Goal: Complete application form

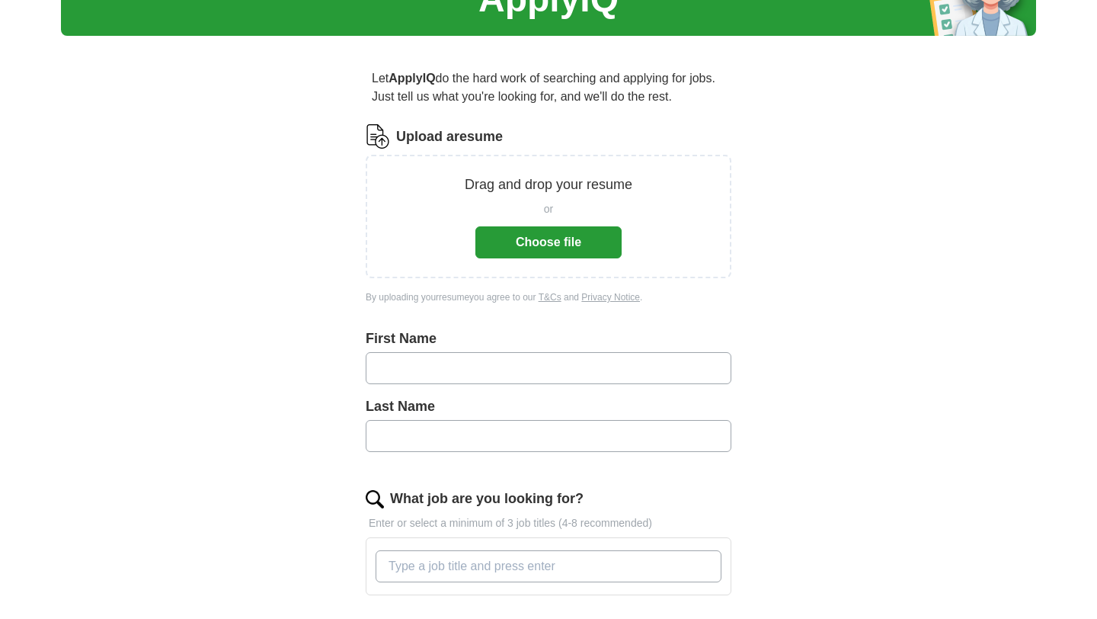
scroll to position [90, 0]
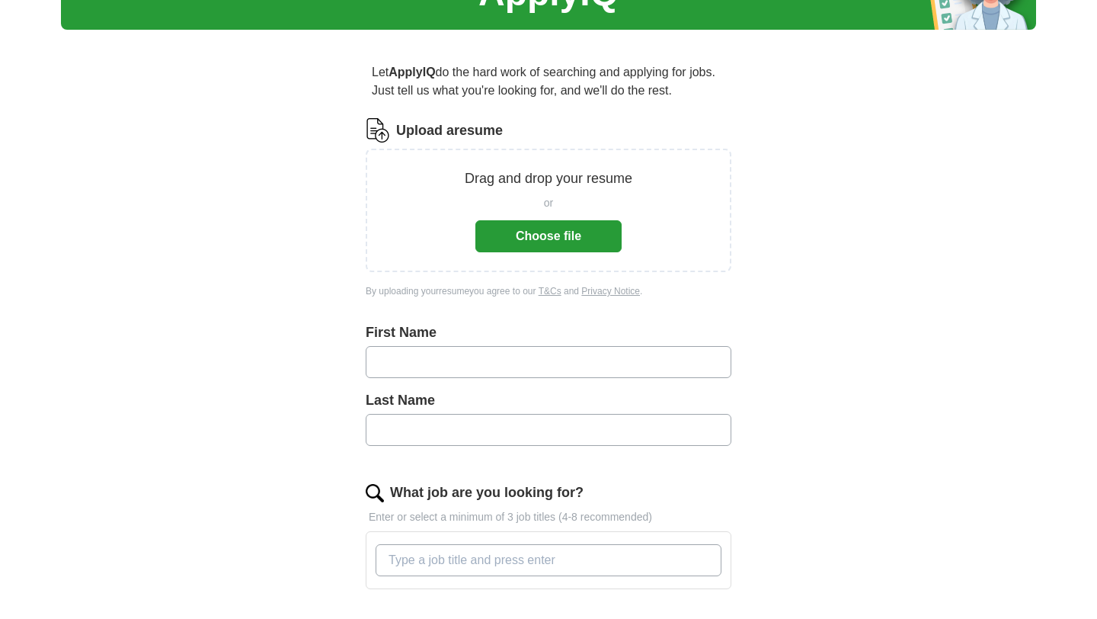
click at [489, 242] on button "Choose file" at bounding box center [548, 236] width 146 height 32
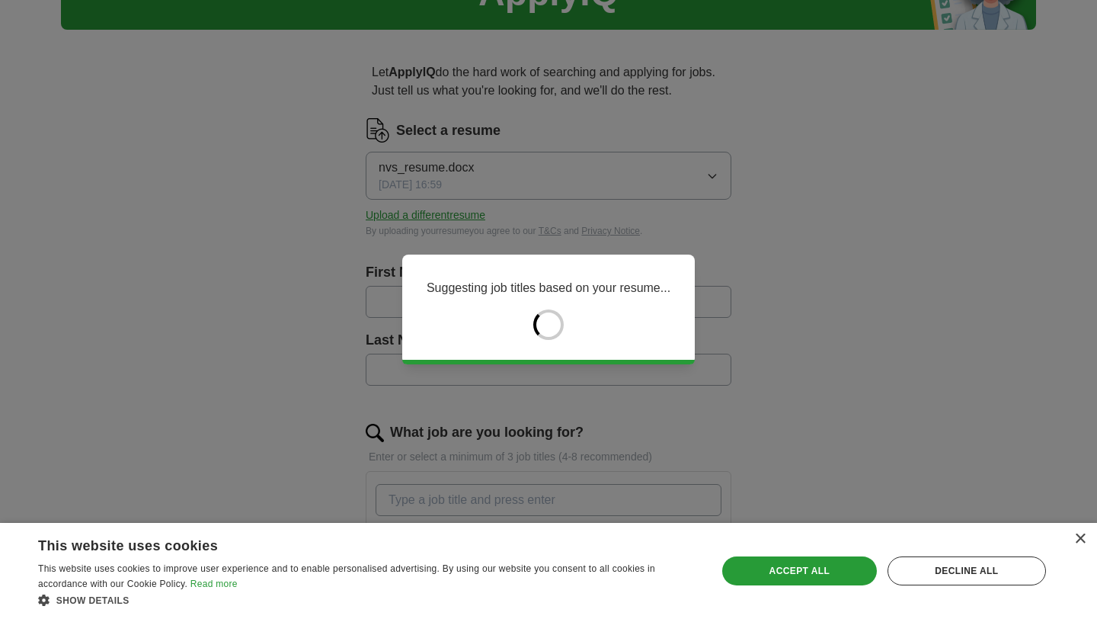
type input "*****"
type input "********"
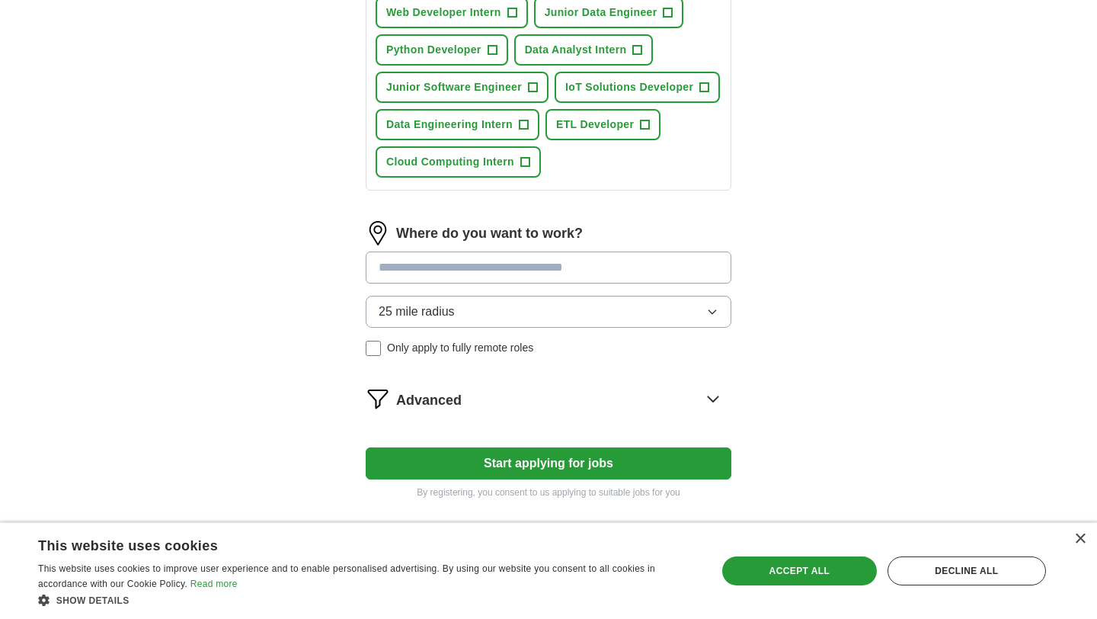
scroll to position [708, 0]
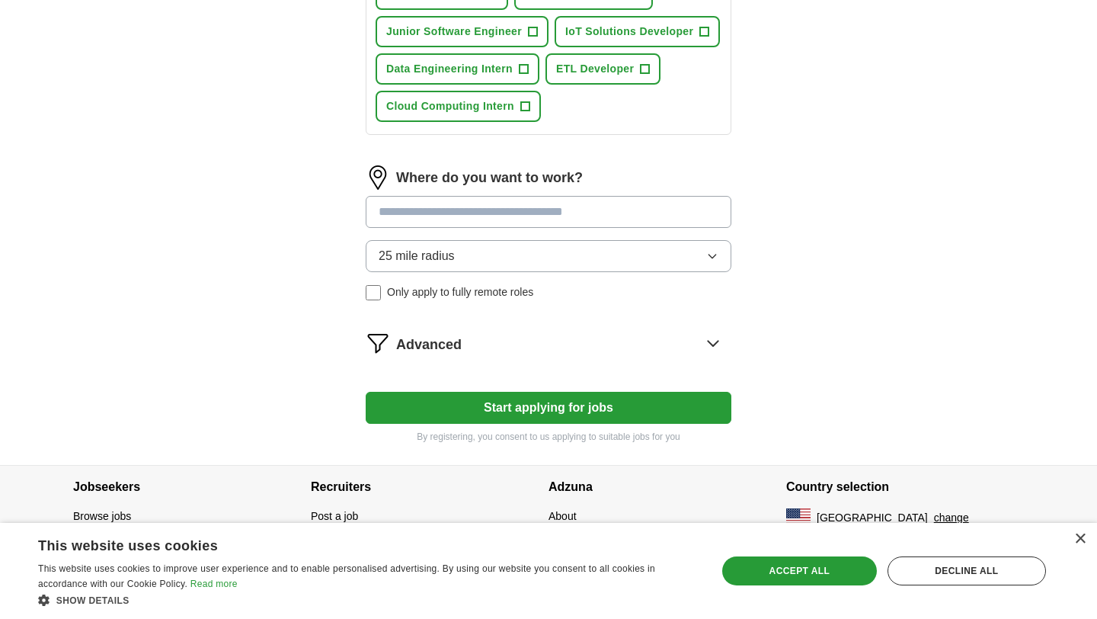
click at [514, 261] on button "25 mile radius" at bounding box center [549, 256] width 366 height 32
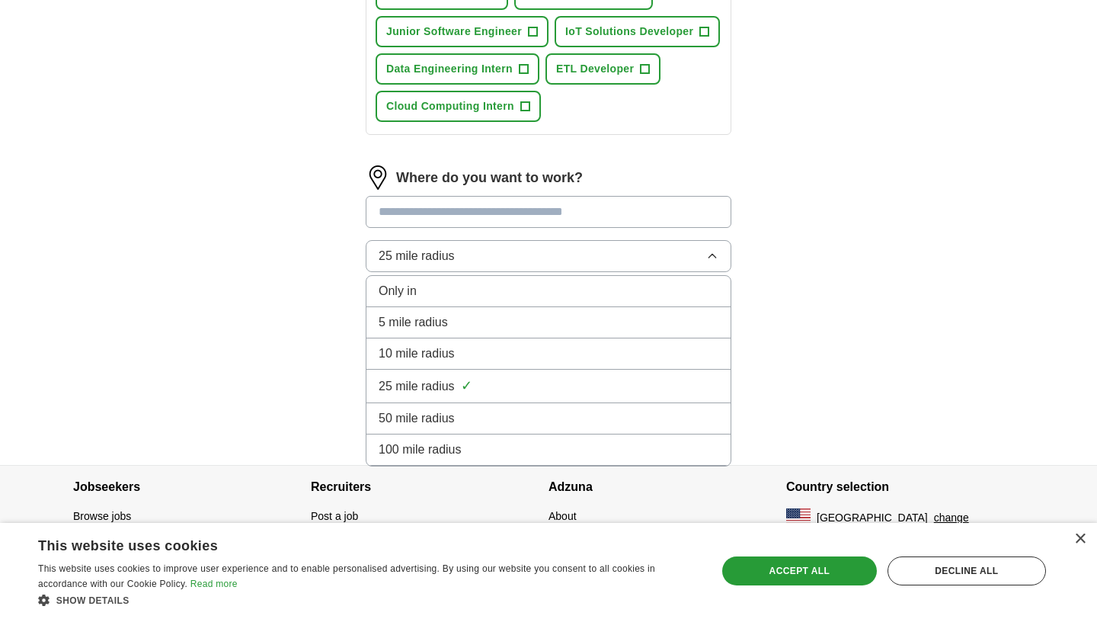
click at [473, 448] on div "100 mile radius" at bounding box center [549, 449] width 340 height 18
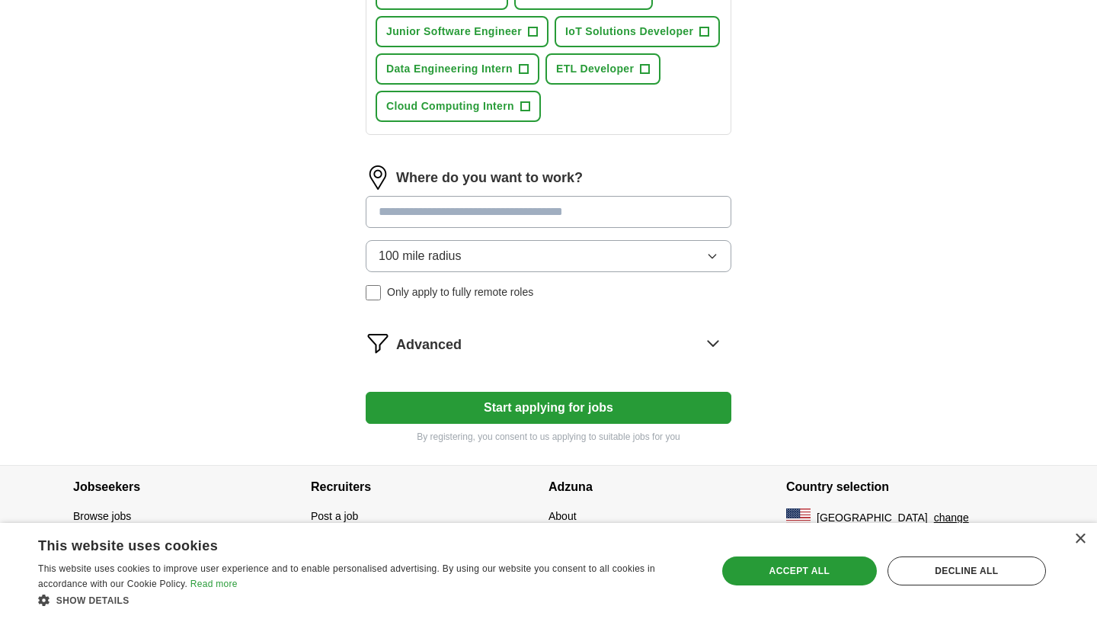
click at [496, 399] on button "Start applying for jobs" at bounding box center [549, 408] width 366 height 32
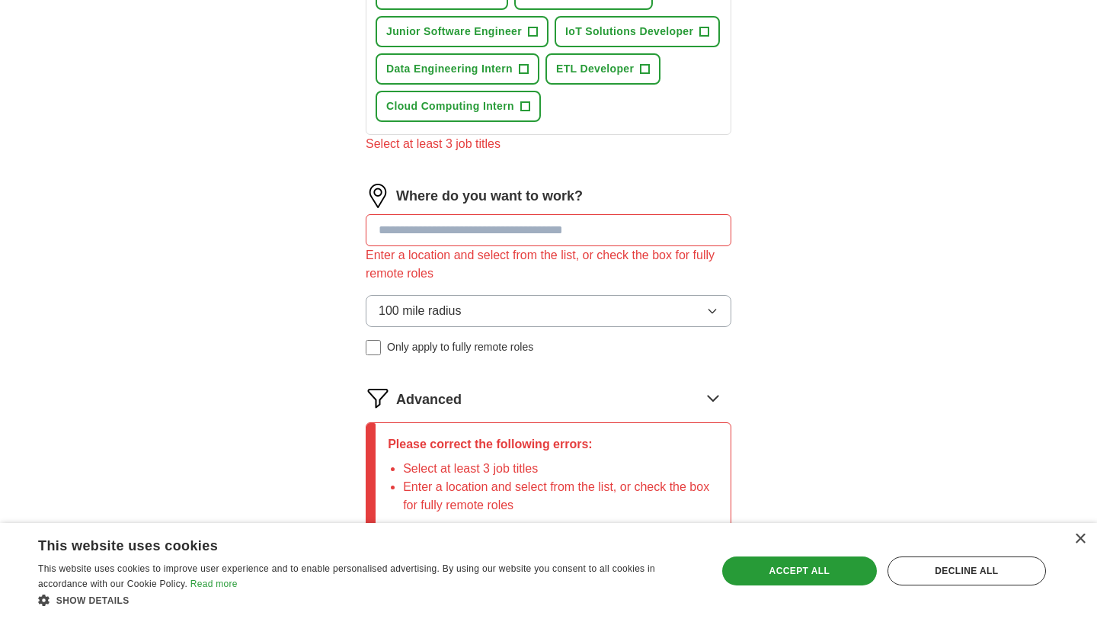
click at [539, 241] on input at bounding box center [549, 230] width 366 height 32
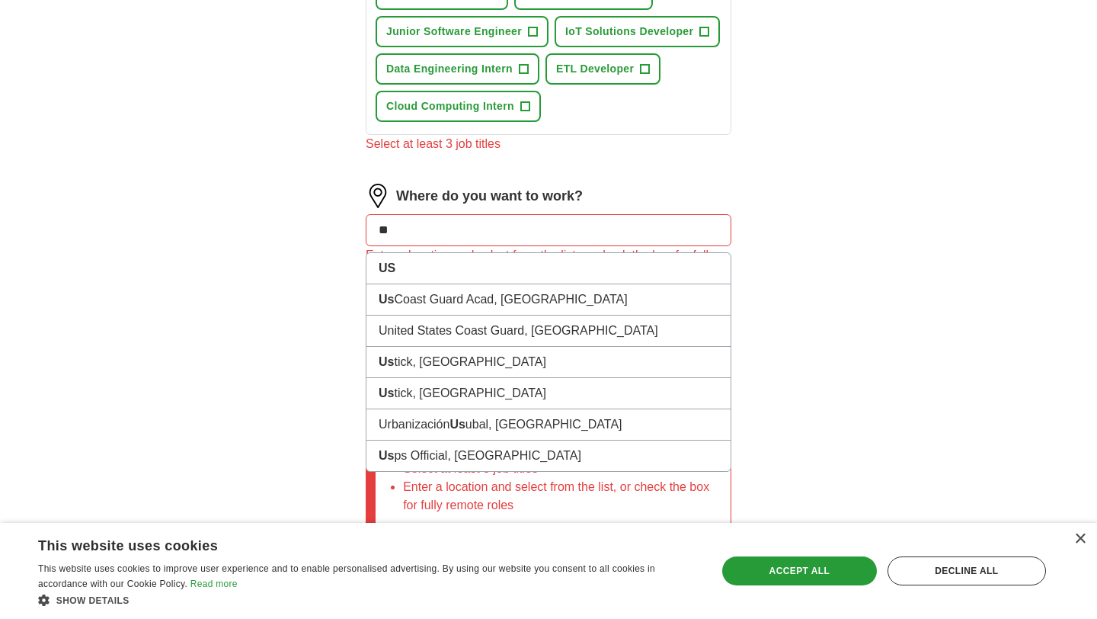
type input "***"
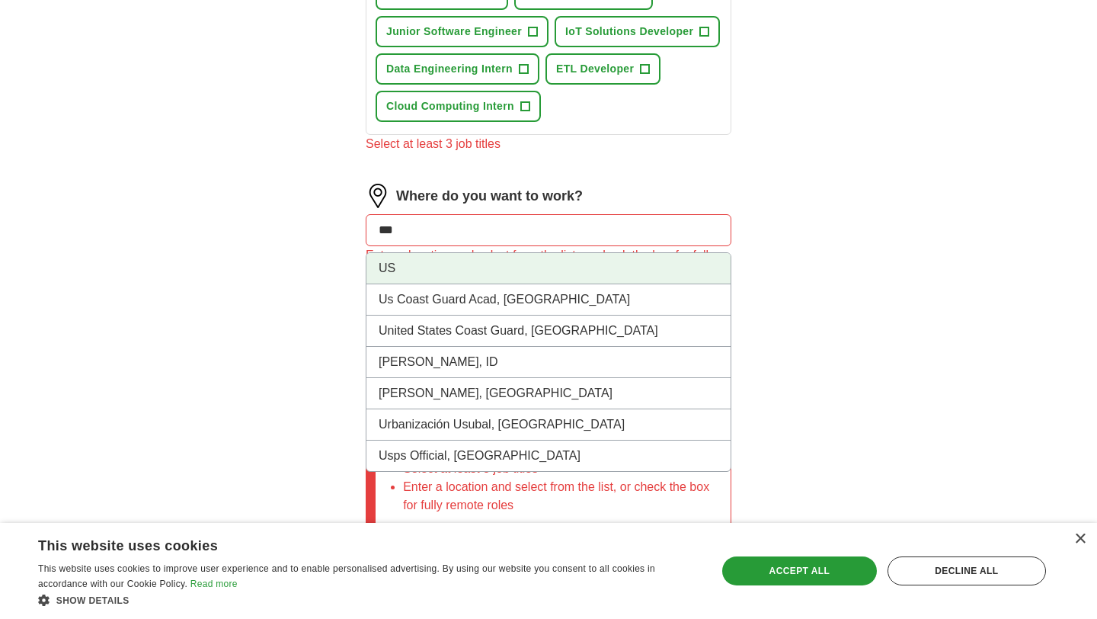
click at [481, 270] on li "US" at bounding box center [548, 268] width 364 height 31
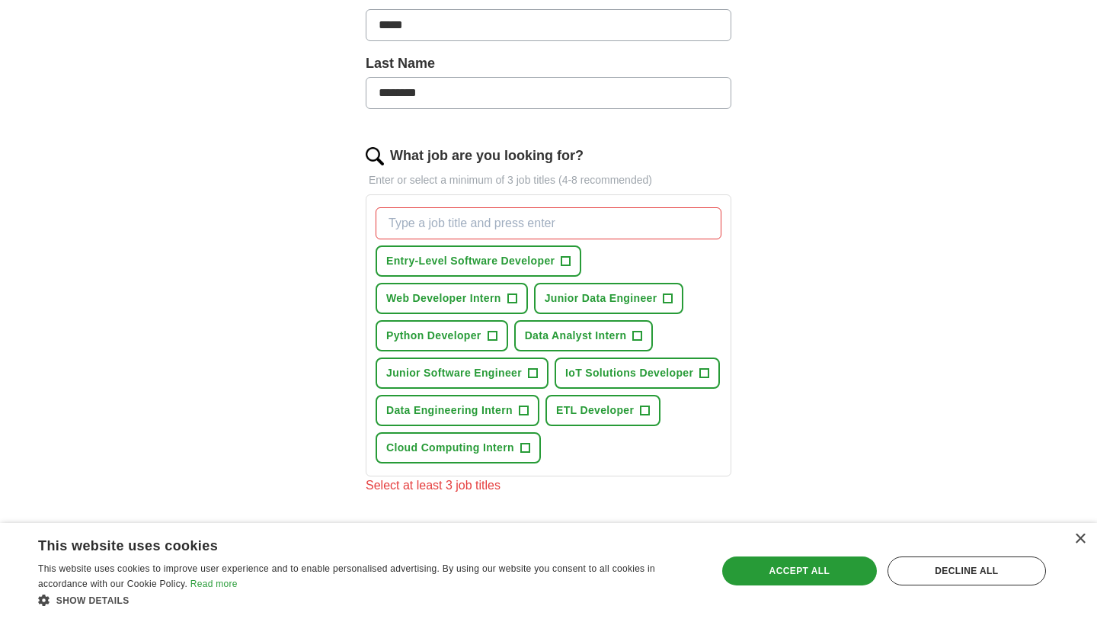
scroll to position [357, 0]
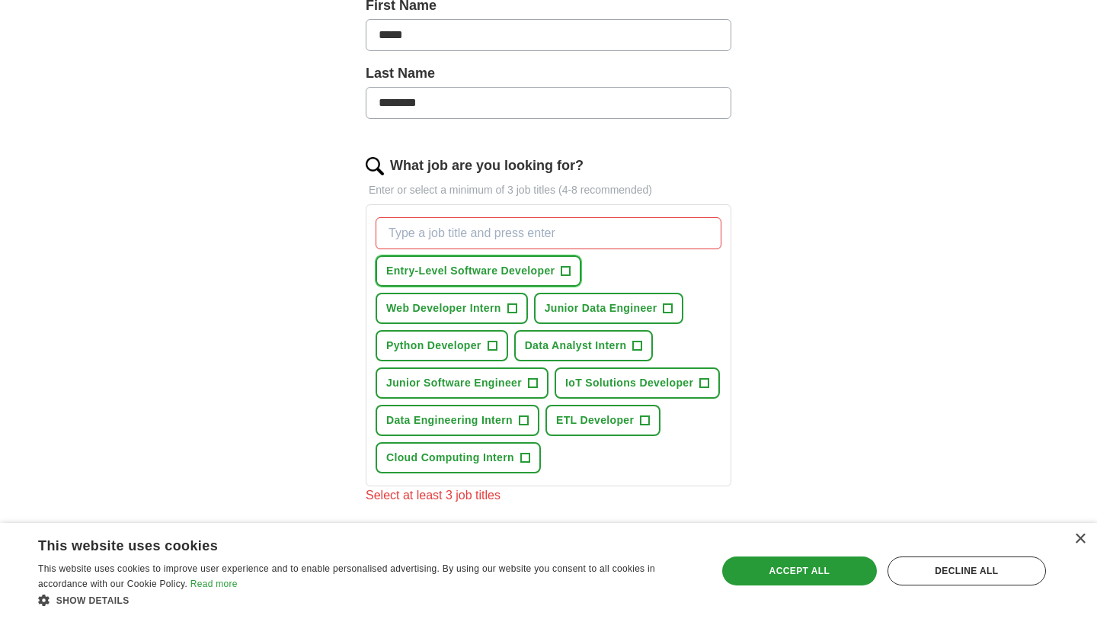
click at [568, 271] on span "+" at bounding box center [566, 271] width 9 height 12
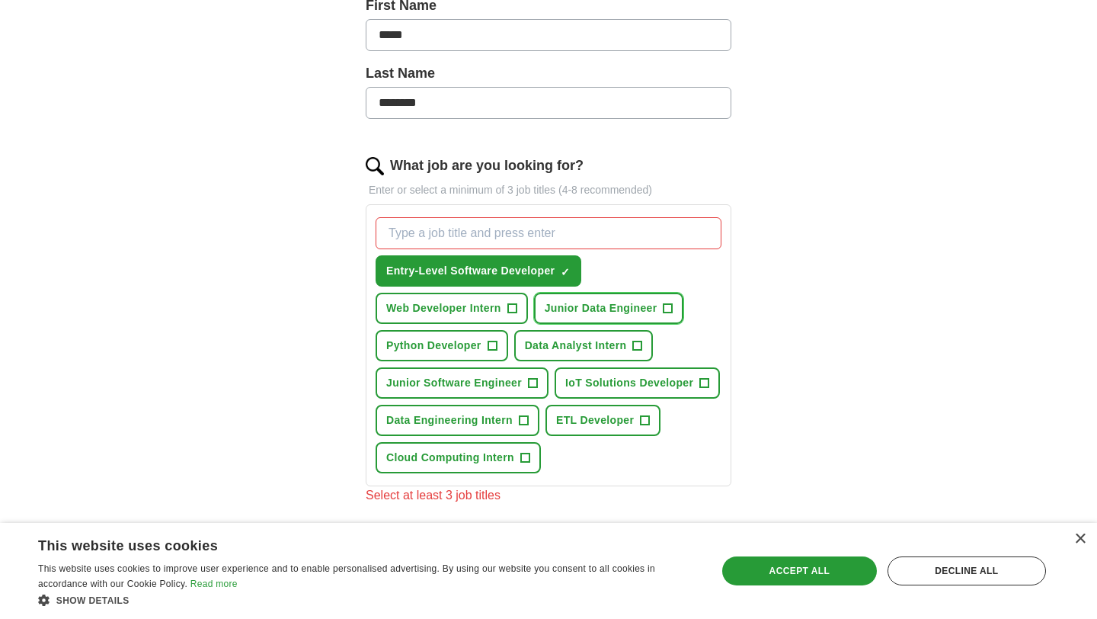
click at [670, 309] on span "+" at bounding box center [668, 308] width 9 height 12
click at [639, 344] on span "+" at bounding box center [637, 346] width 9 height 12
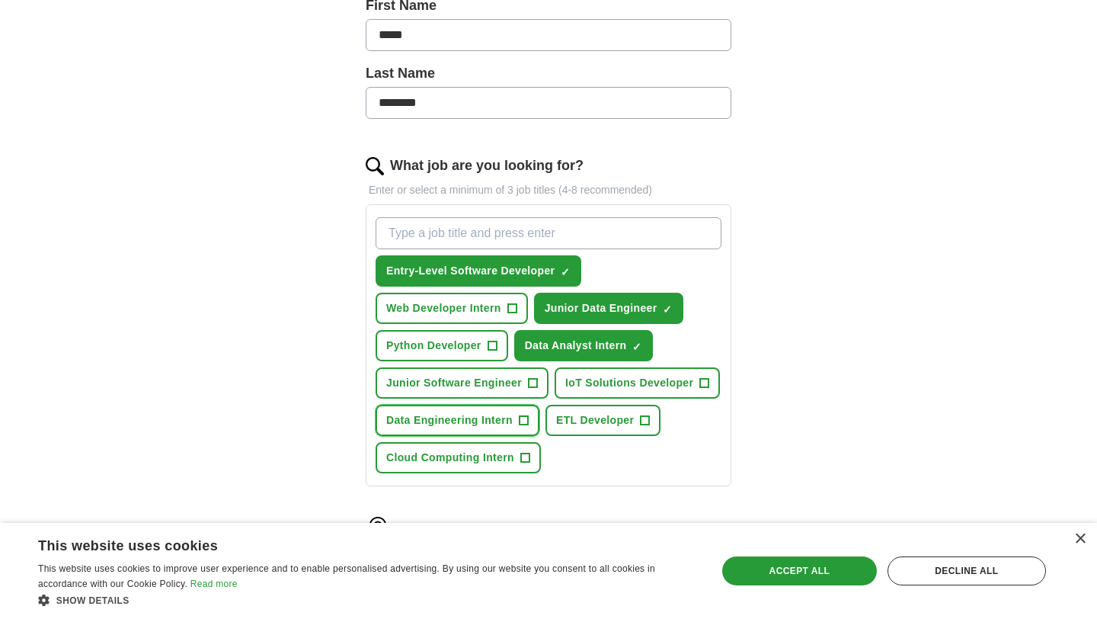
click at [527, 418] on span "+" at bounding box center [523, 420] width 9 height 12
click at [535, 382] on span "+" at bounding box center [532, 383] width 9 height 12
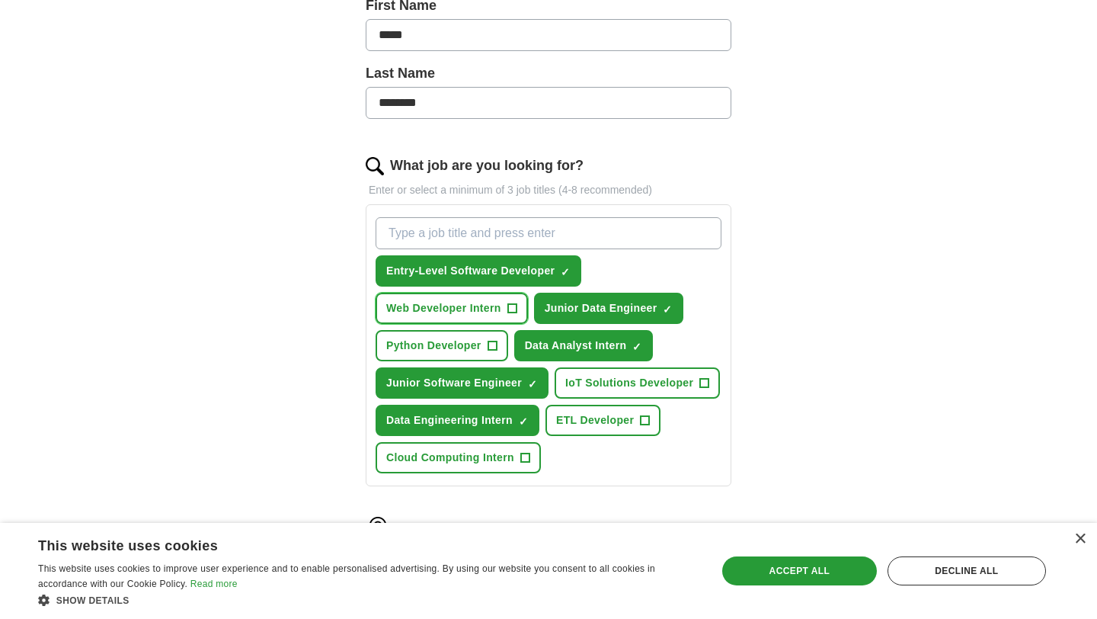
click at [511, 307] on span "+" at bounding box center [511, 308] width 9 height 12
click at [530, 459] on span "+" at bounding box center [525, 458] width 10 height 10
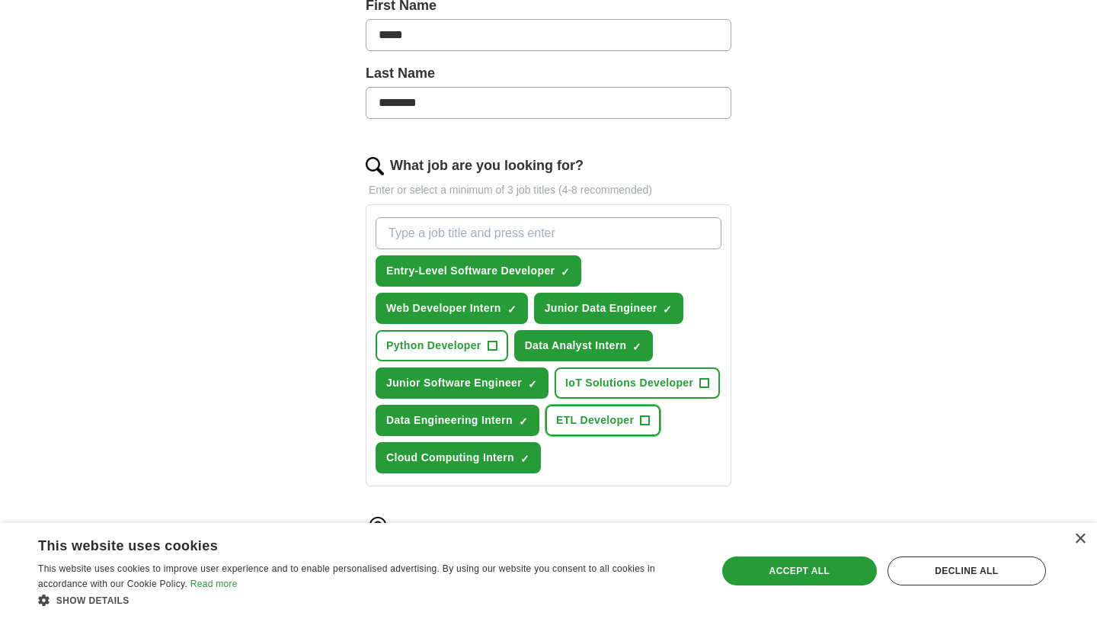
click at [647, 426] on span "+" at bounding box center [645, 420] width 9 height 12
click at [701, 379] on span "+" at bounding box center [704, 383] width 9 height 12
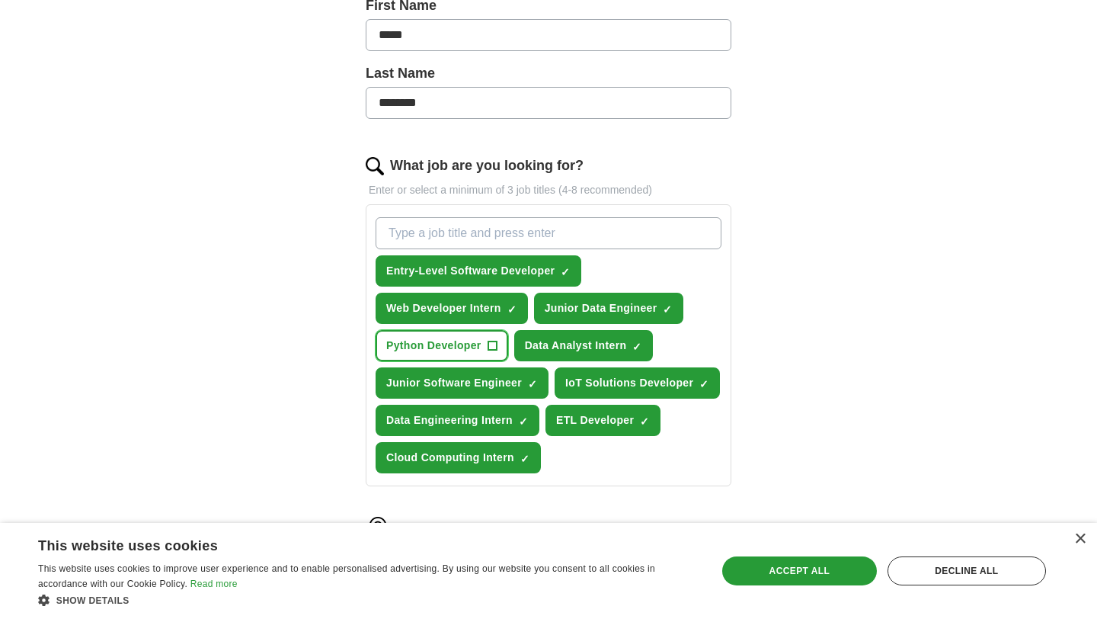
click at [491, 344] on span "+" at bounding box center [492, 346] width 9 height 12
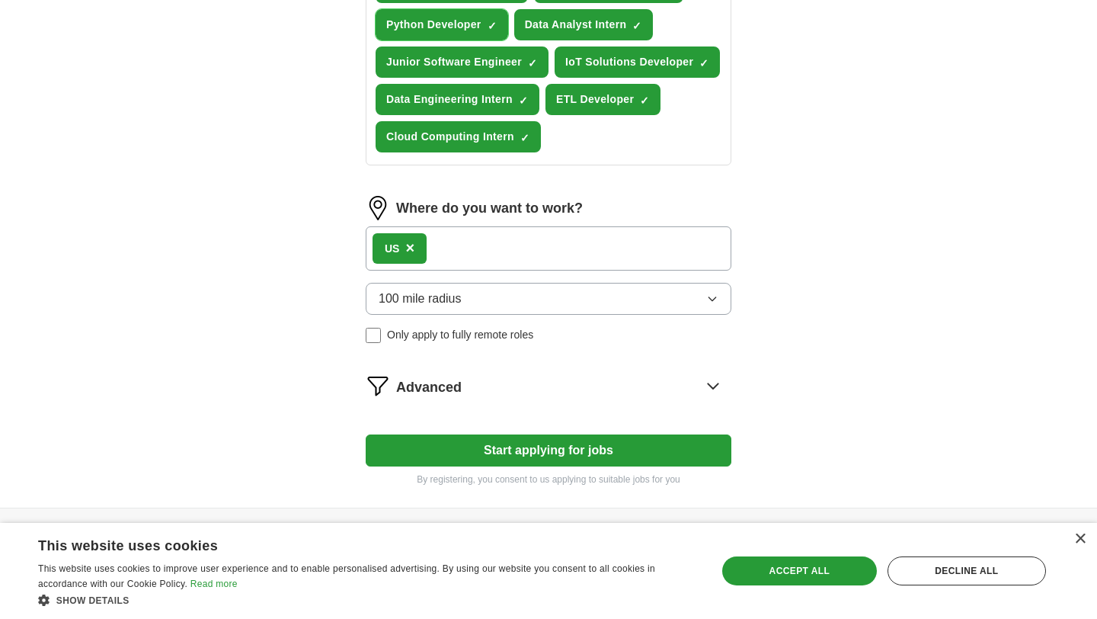
scroll to position [720, 0]
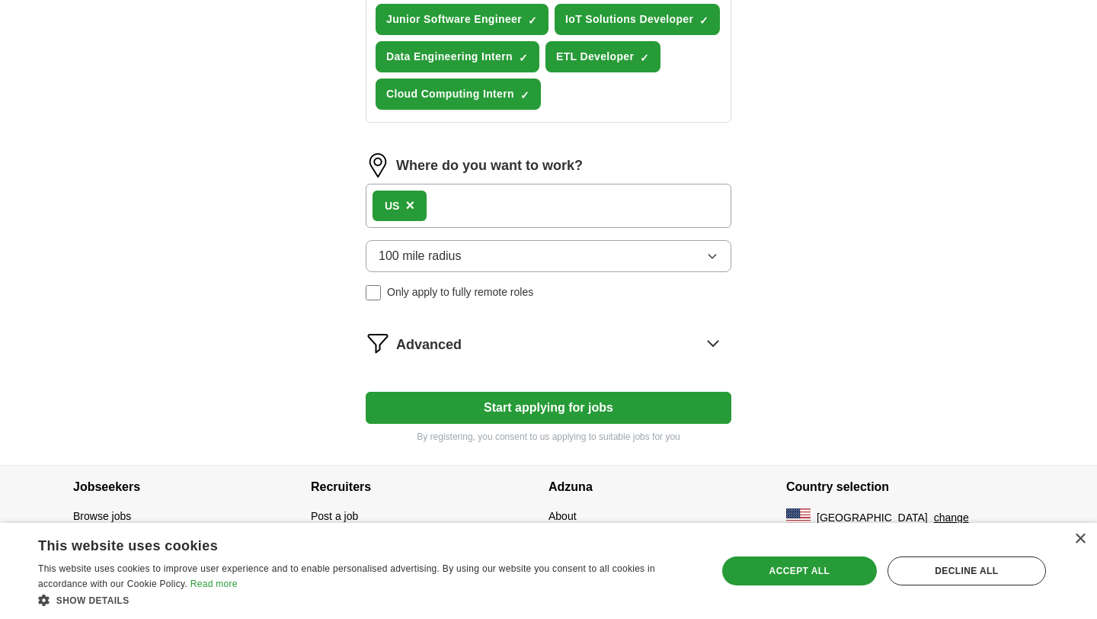
click at [534, 396] on button "Start applying for jobs" at bounding box center [549, 408] width 366 height 32
select select "**"
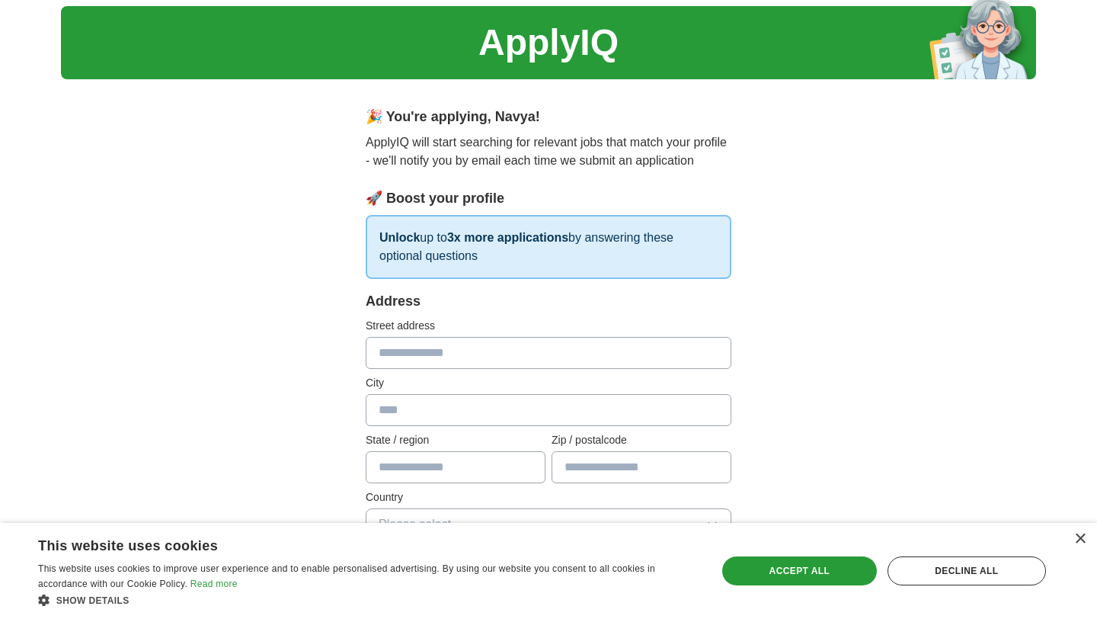
scroll to position [47, 0]
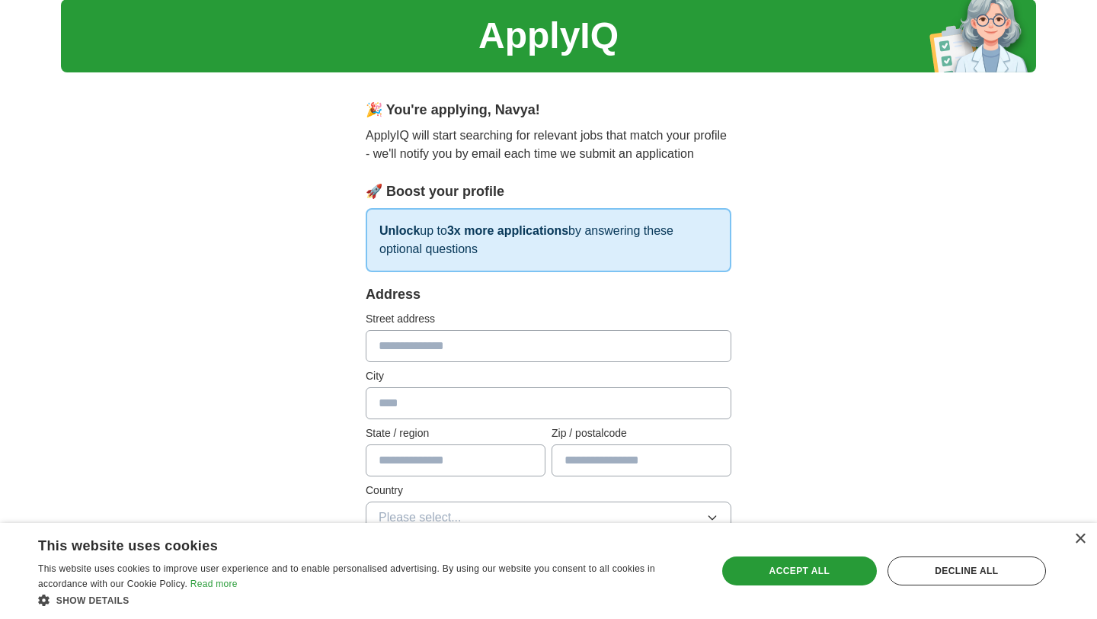
click at [505, 351] on input "text" at bounding box center [549, 346] width 366 height 32
type input "**********"
type input "**"
type input "*****"
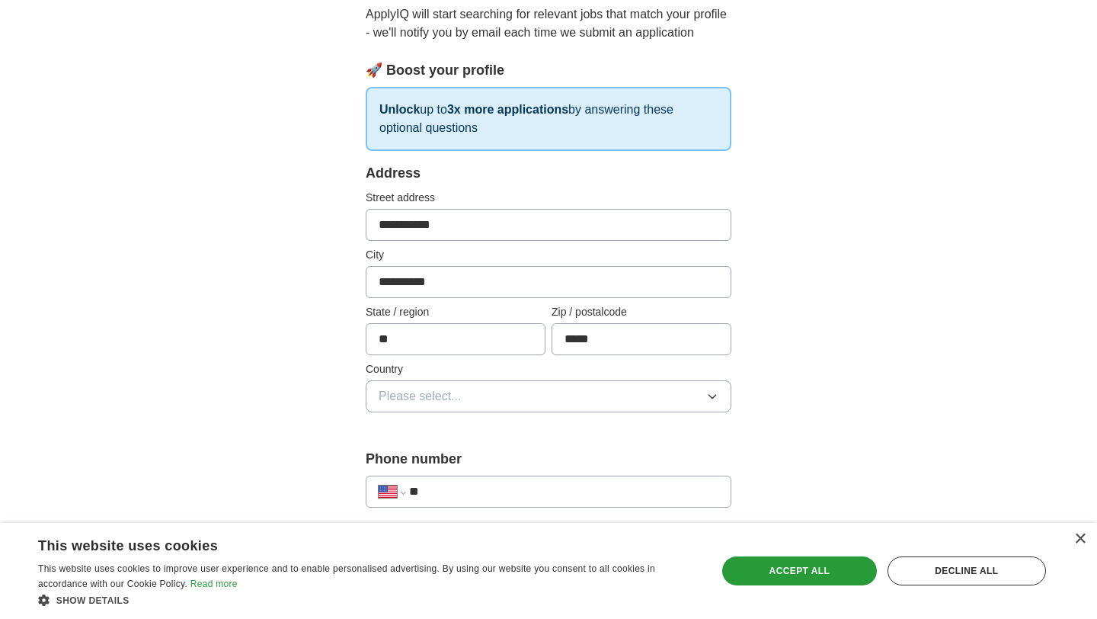
scroll to position [245, 0]
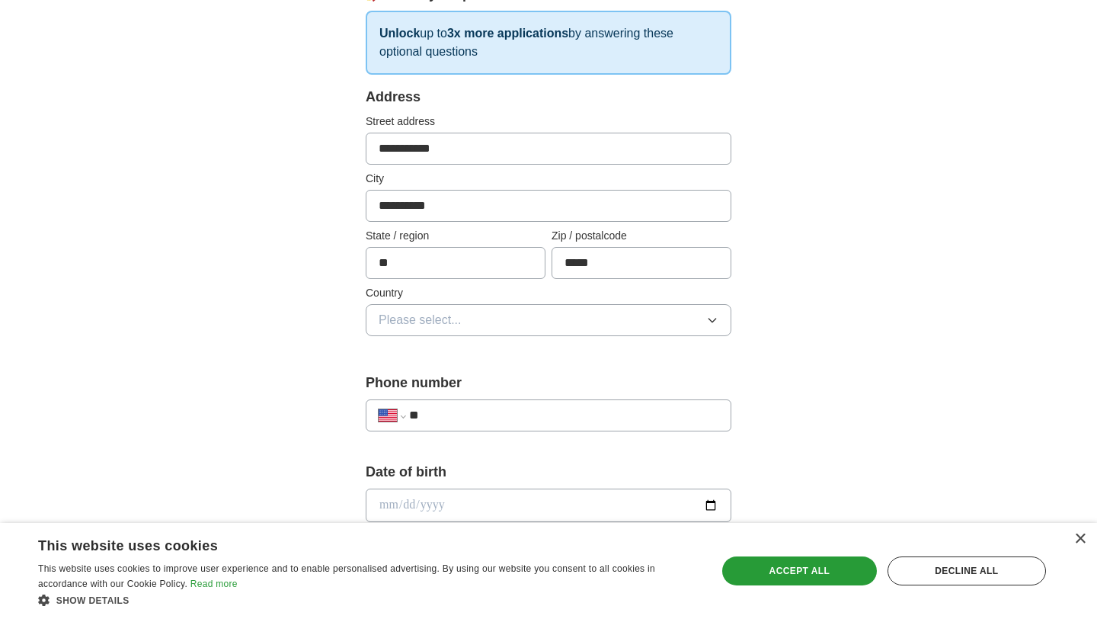
click at [528, 318] on button "Please select..." at bounding box center [549, 320] width 366 height 32
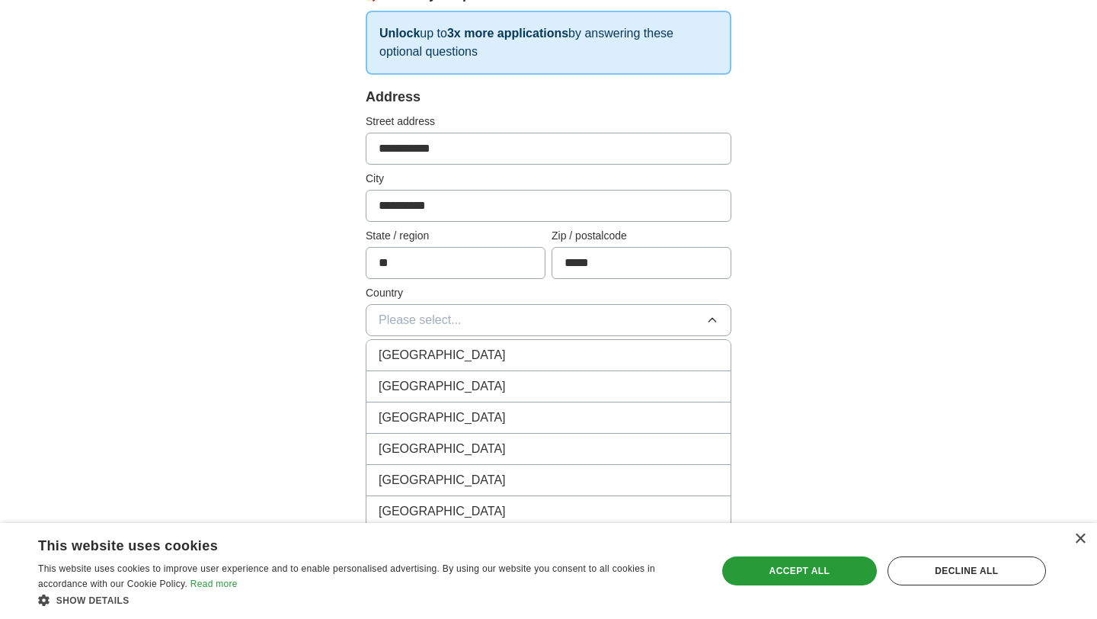
click at [466, 390] on div "[GEOGRAPHIC_DATA]" at bounding box center [549, 386] width 340 height 18
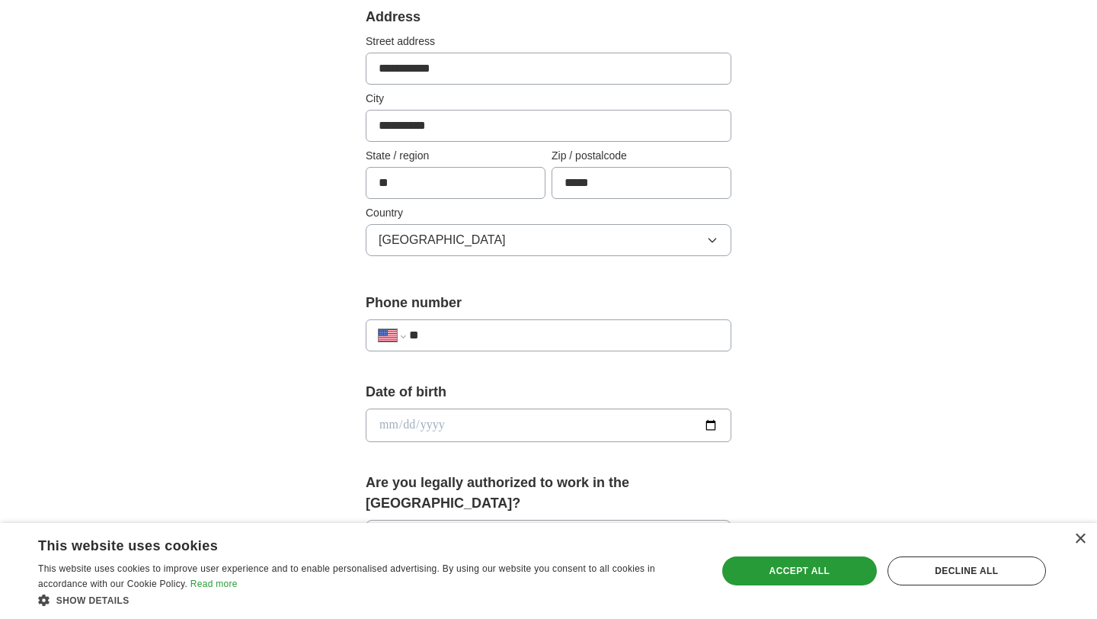
scroll to position [331, 0]
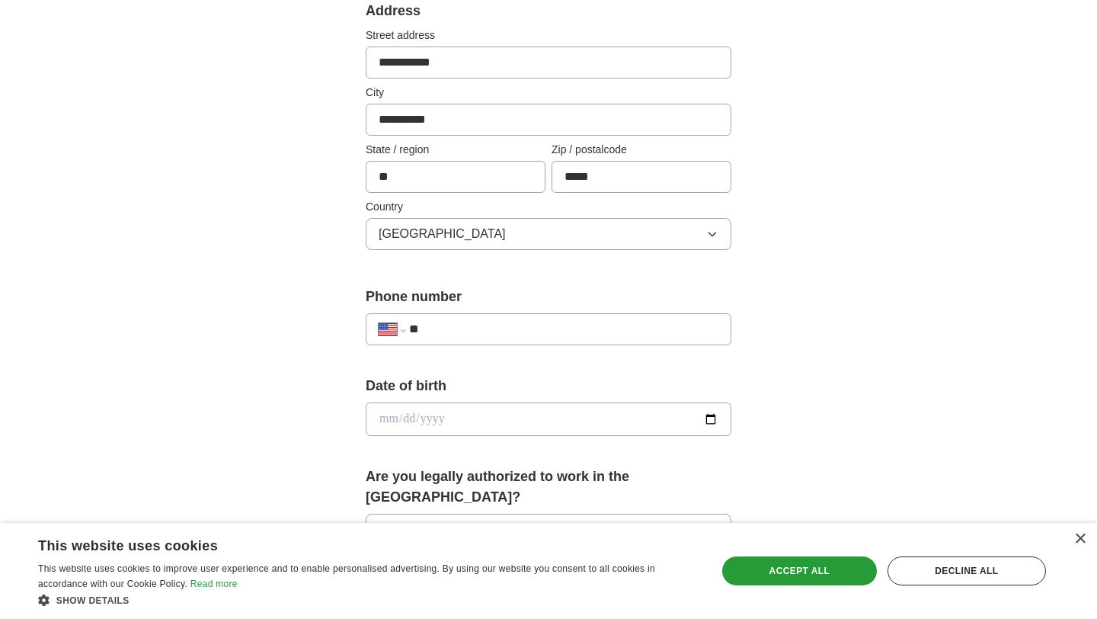
click at [493, 335] on input "**" at bounding box center [563, 329] width 309 height 18
type input "**********"
click at [444, 427] on input "date" at bounding box center [549, 419] width 366 height 34
type input "**********"
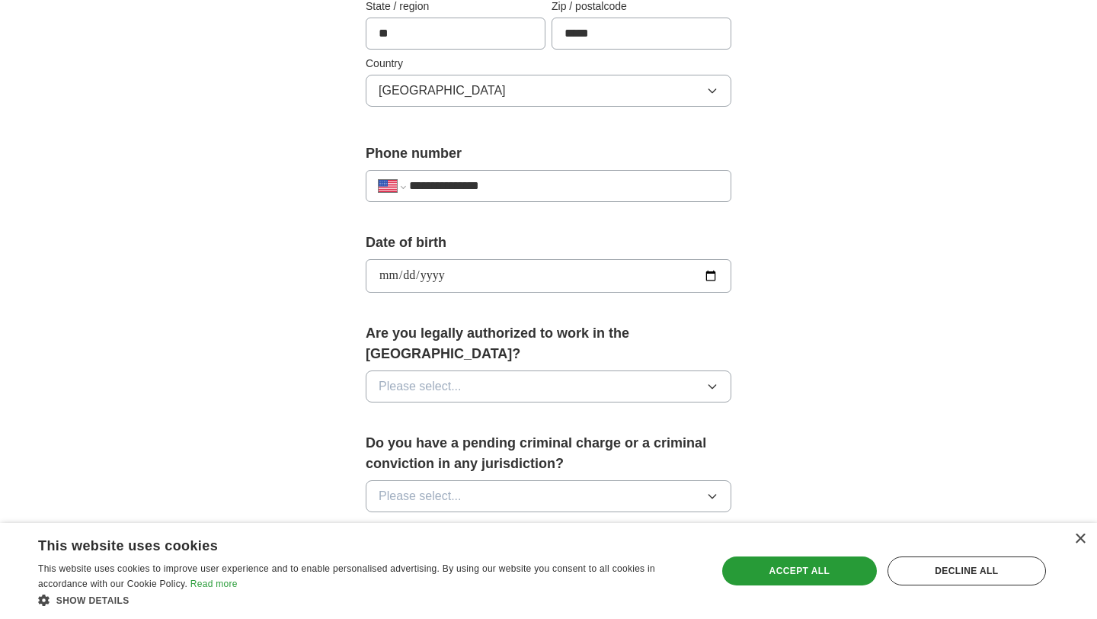
scroll to position [632, 0]
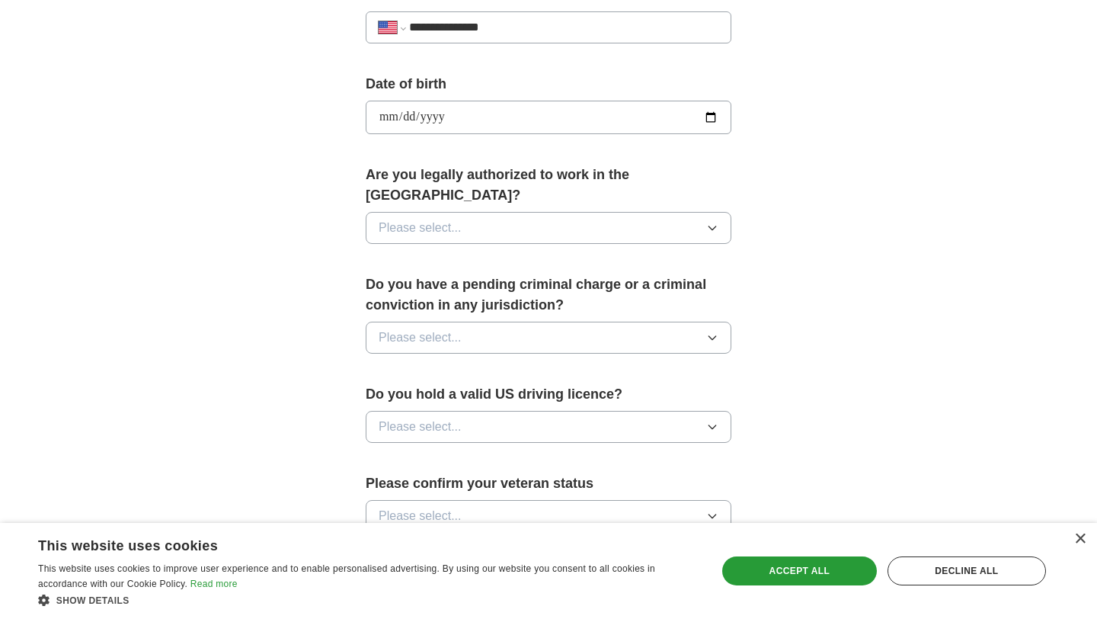
click at [504, 212] on button "Please select..." at bounding box center [549, 228] width 366 height 32
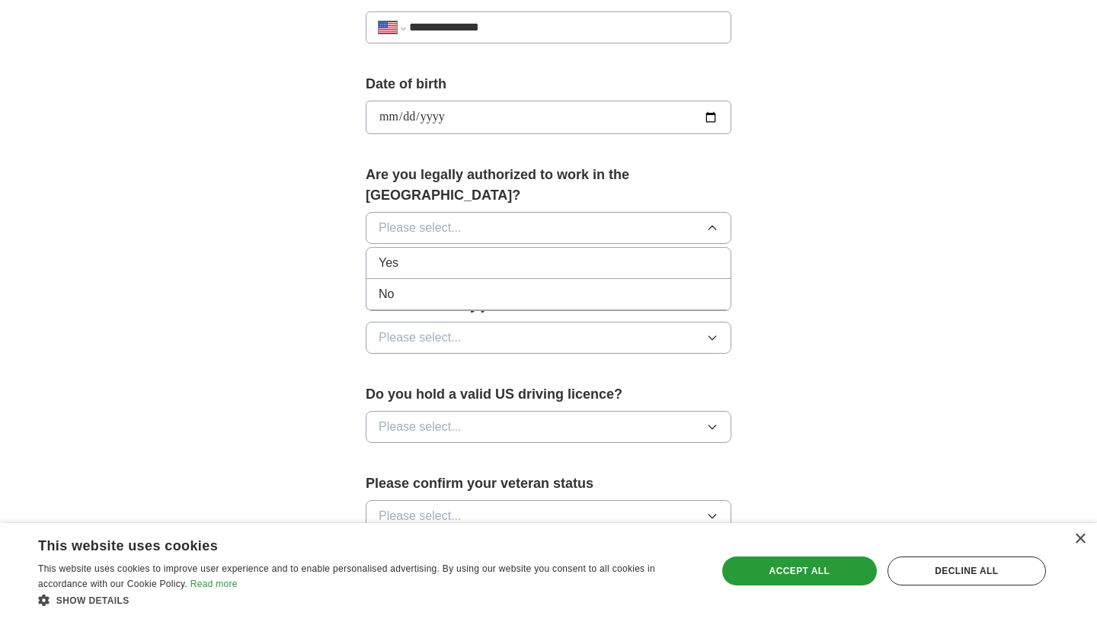
click at [454, 254] on div "Yes" at bounding box center [549, 263] width 340 height 18
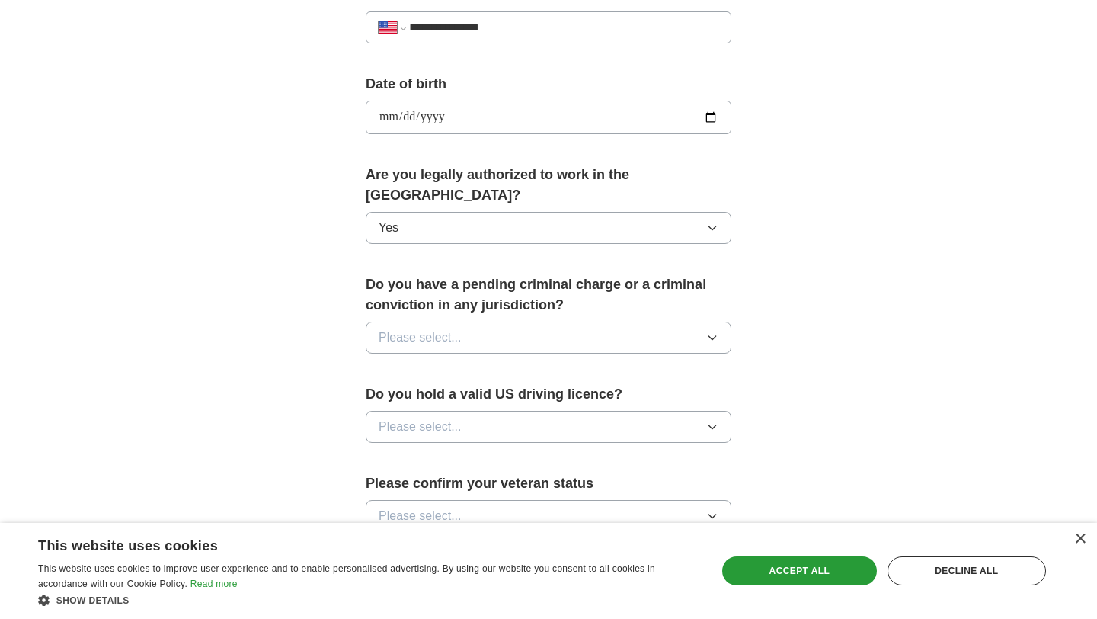
click at [481, 322] on button "Please select..." at bounding box center [549, 338] width 366 height 32
click at [432, 393] on li "No" at bounding box center [548, 404] width 364 height 31
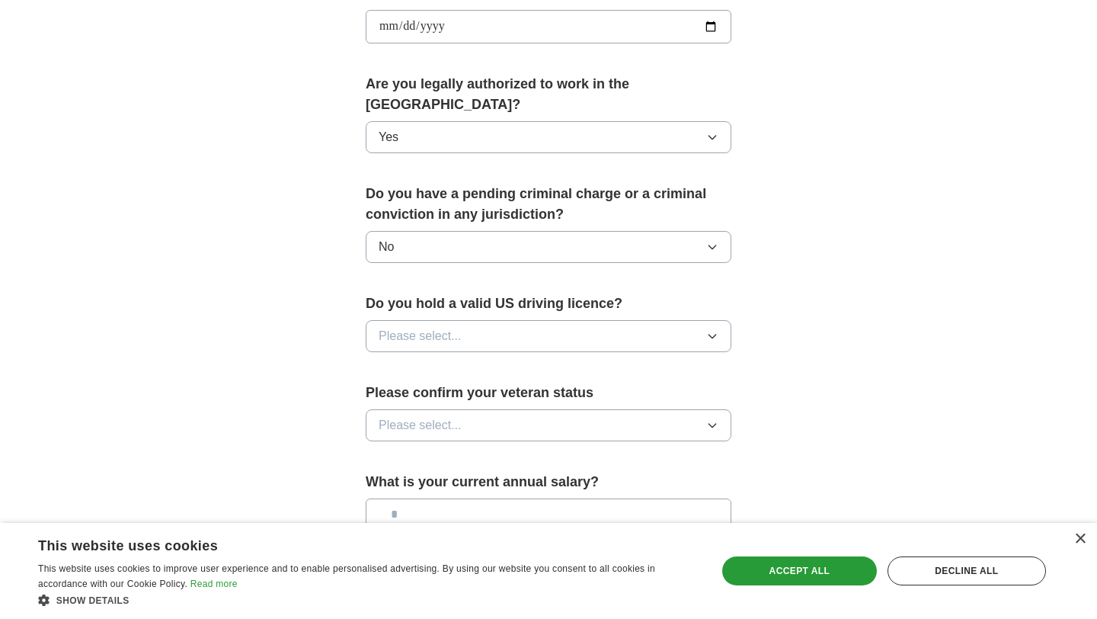
scroll to position [725, 0]
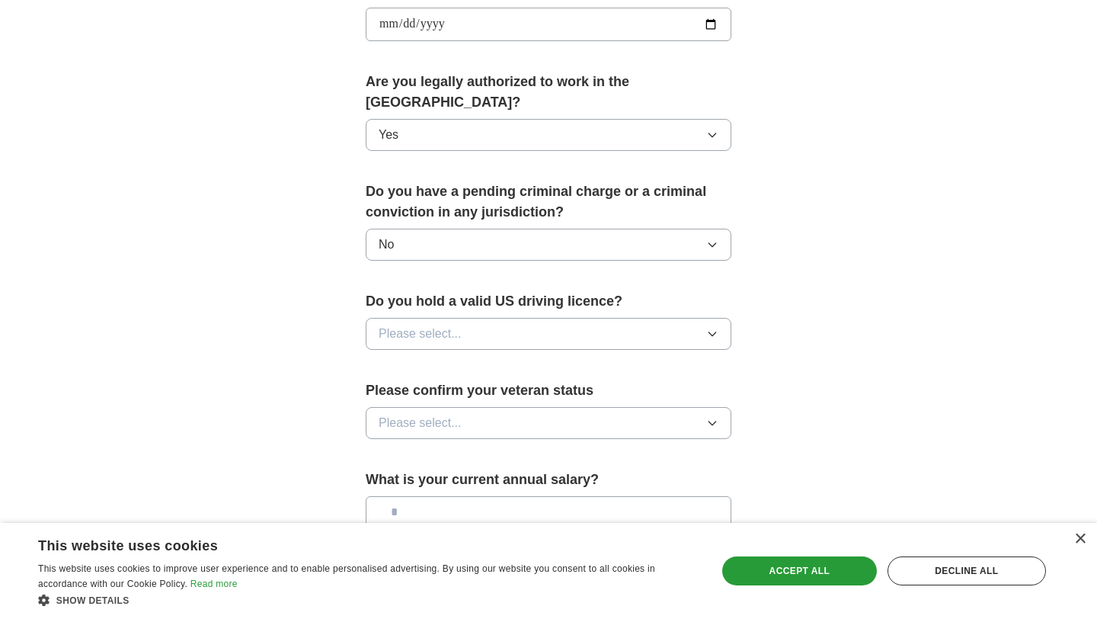
click at [485, 318] on button "Please select..." at bounding box center [549, 334] width 366 height 32
click at [450, 385] on li "No" at bounding box center [548, 400] width 364 height 31
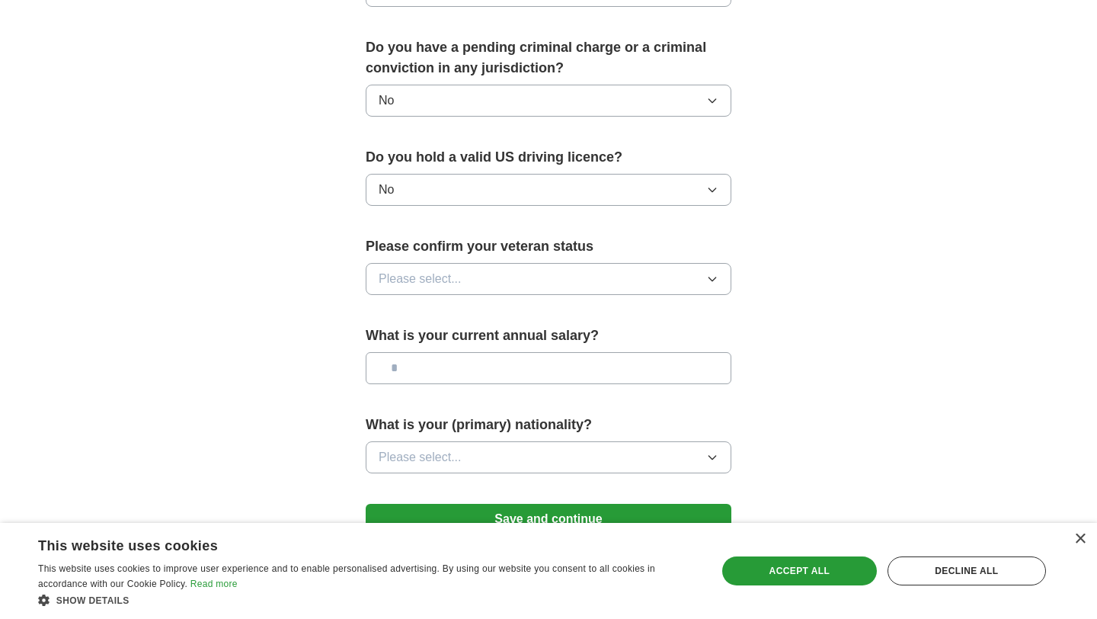
scroll to position [872, 0]
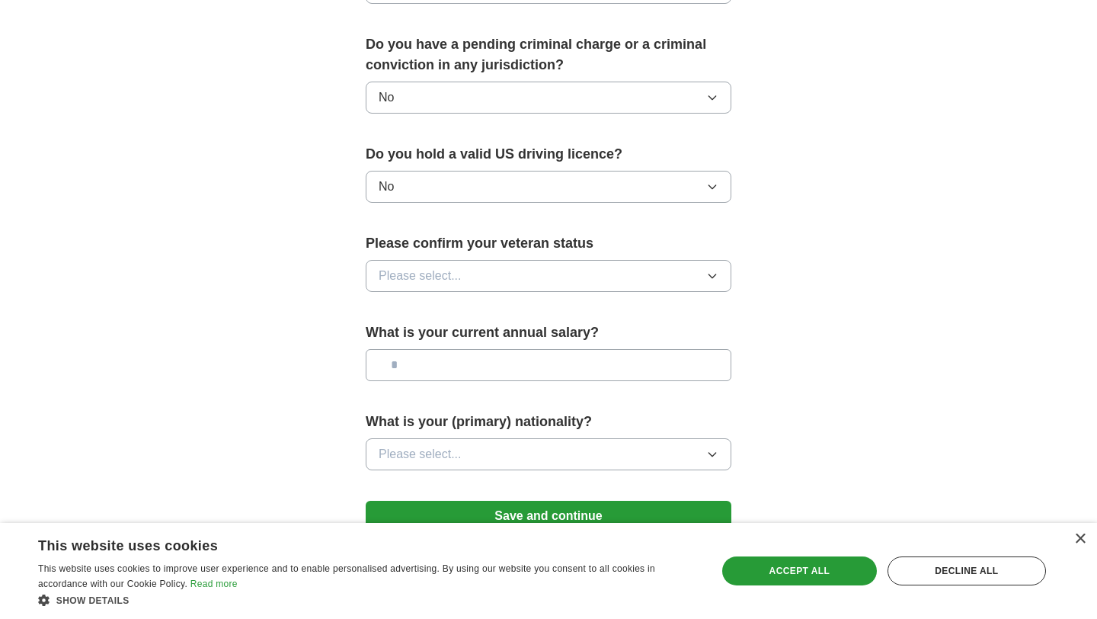
click at [545, 260] on button "Please select..." at bounding box center [549, 276] width 366 height 32
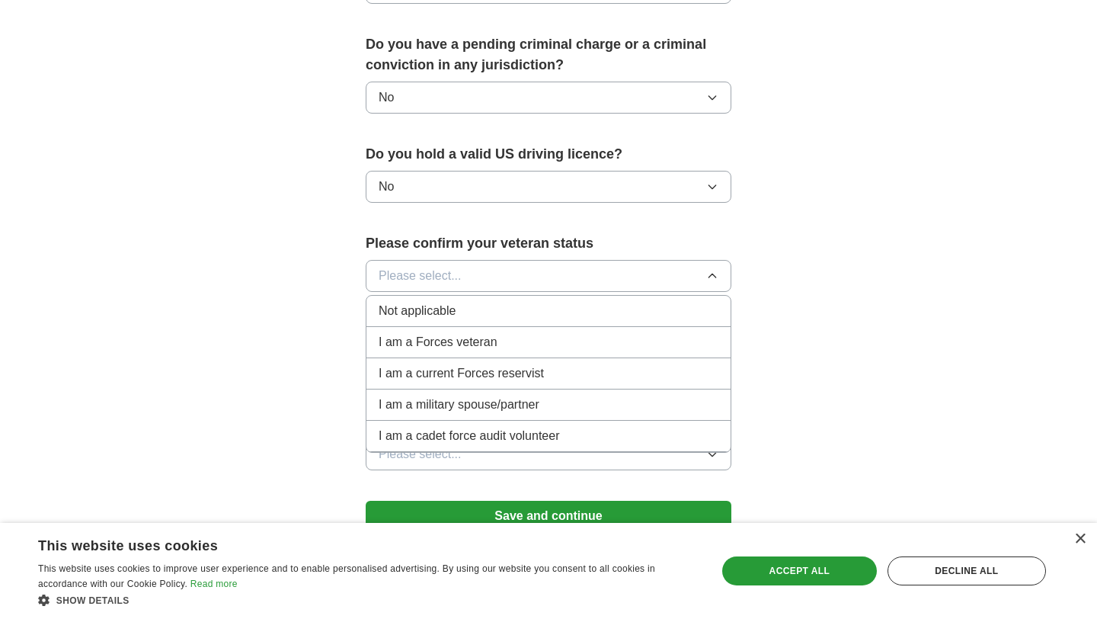
click at [439, 302] on span "Not applicable" at bounding box center [417, 311] width 77 height 18
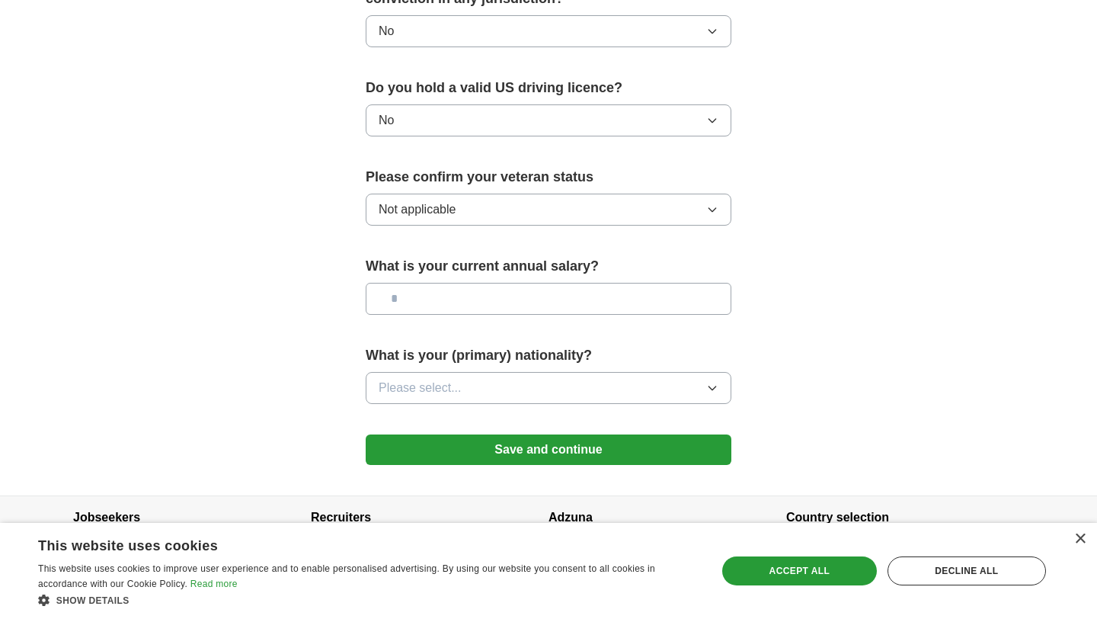
scroll to position [949, 0]
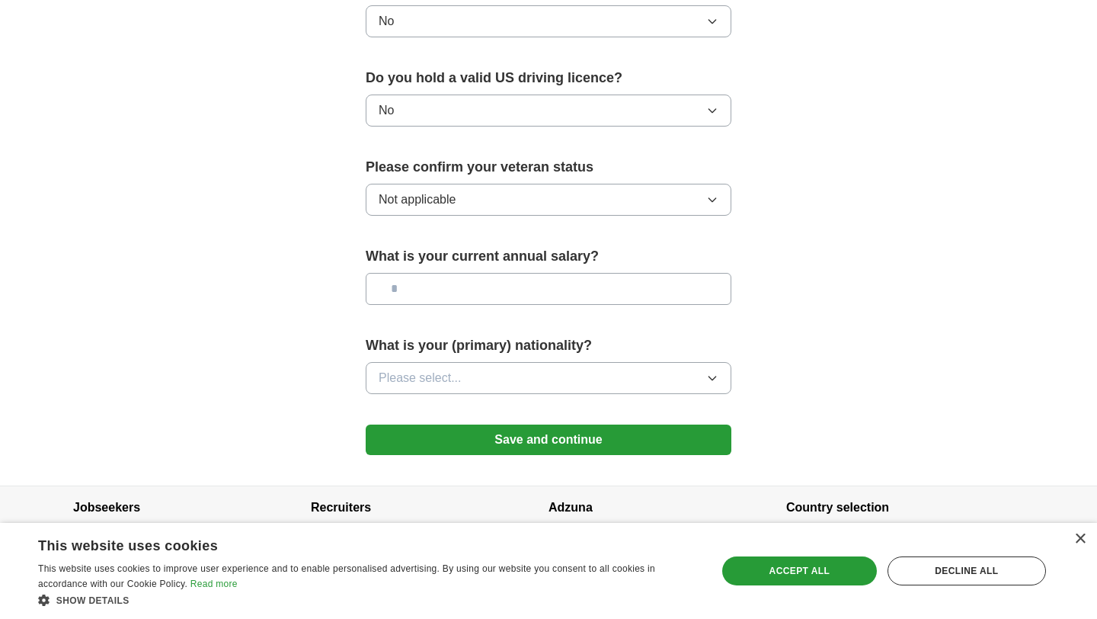
click at [474, 273] on input "text" at bounding box center [549, 289] width 366 height 32
type input "**"
click at [434, 369] on span "Please select..." at bounding box center [420, 378] width 83 height 18
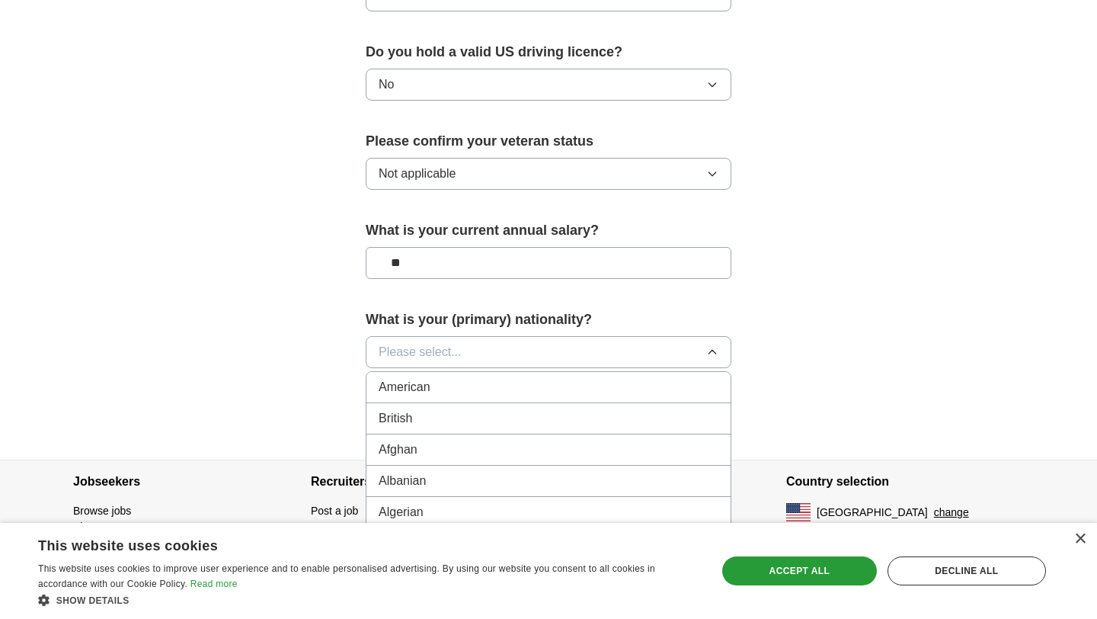
scroll to position [979, 0]
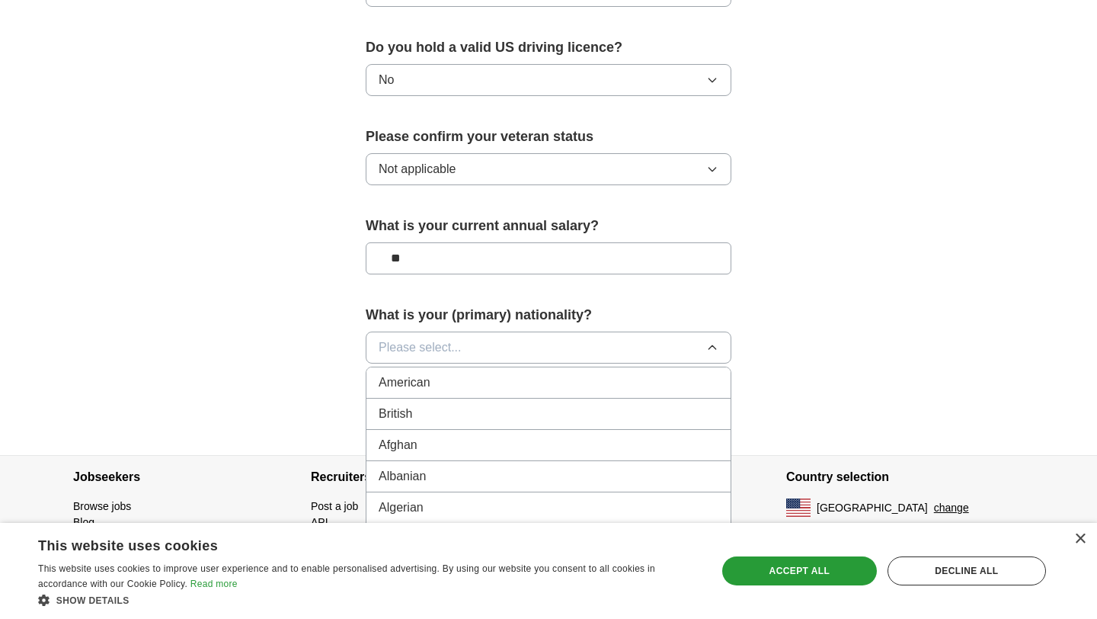
click at [462, 331] on button "Please select..." at bounding box center [549, 347] width 366 height 32
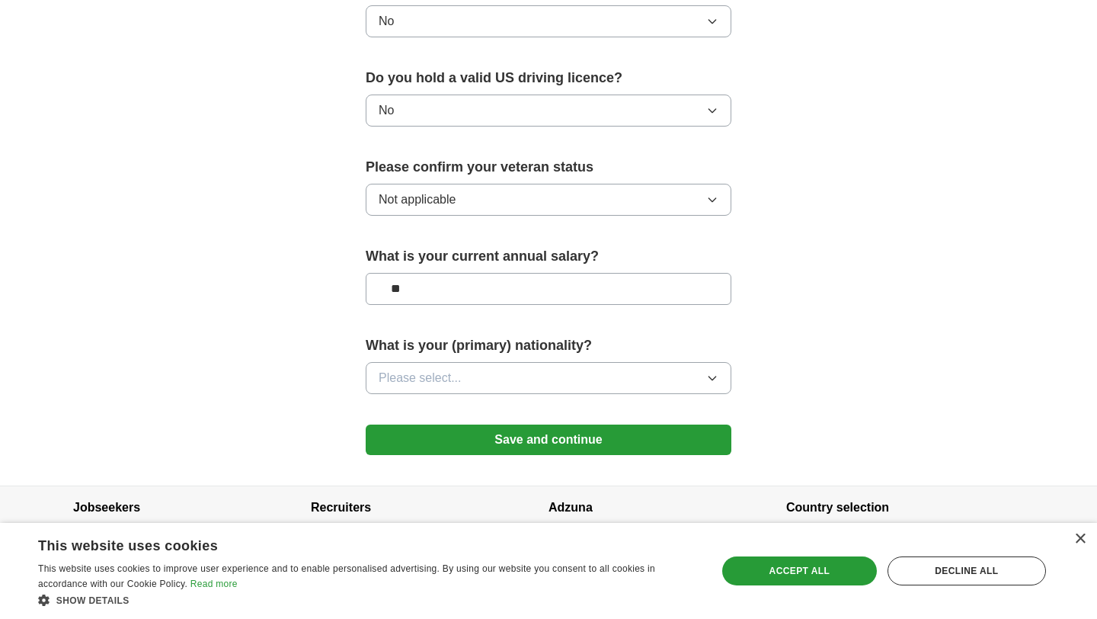
click at [450, 372] on button "Please select..." at bounding box center [549, 378] width 366 height 32
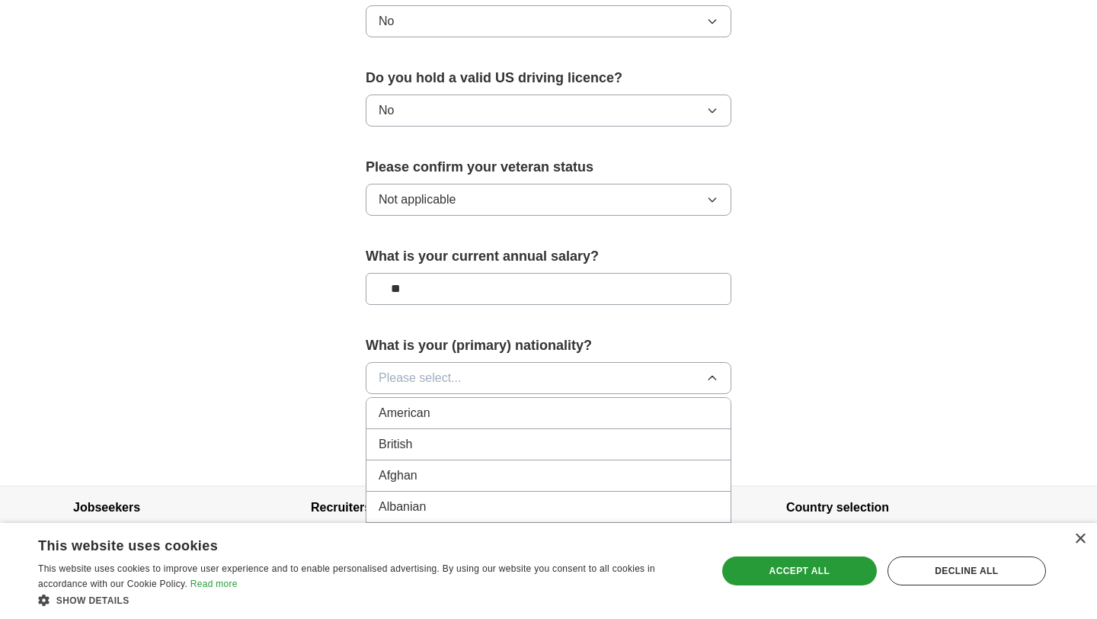
scroll to position [979, 0]
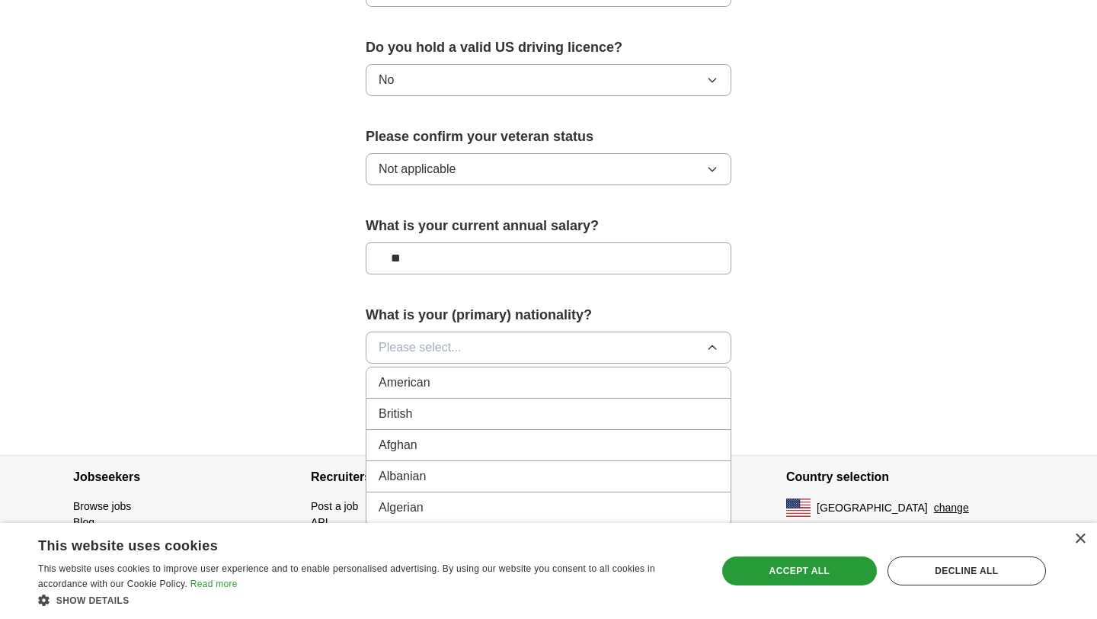
click at [427, 338] on span "Please select..." at bounding box center [420, 347] width 83 height 18
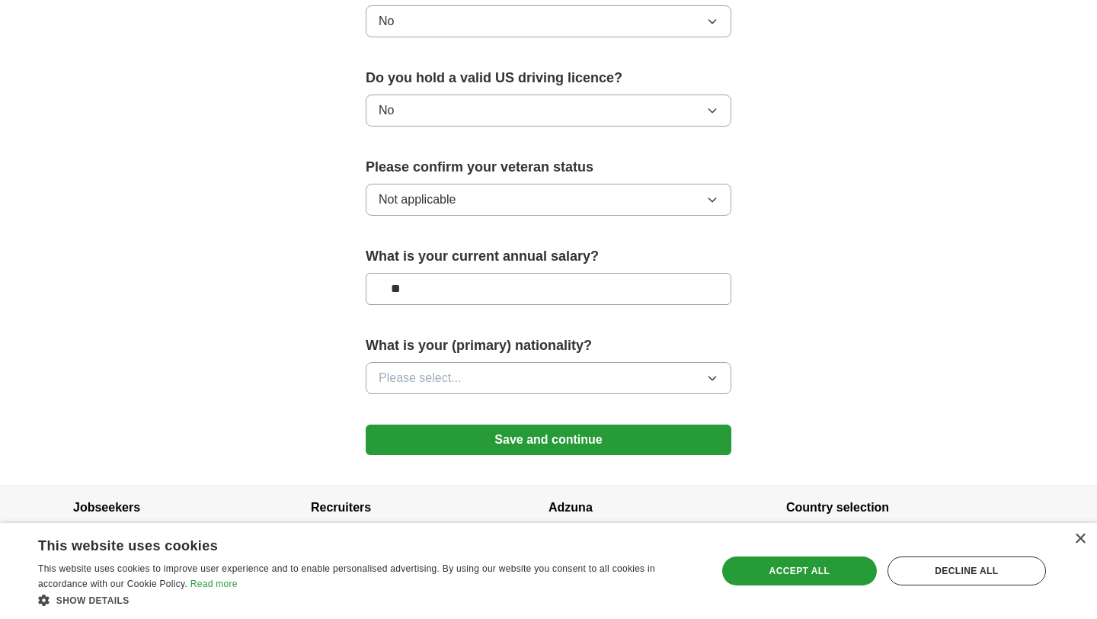
click at [414, 369] on span "Please select..." at bounding box center [420, 378] width 83 height 18
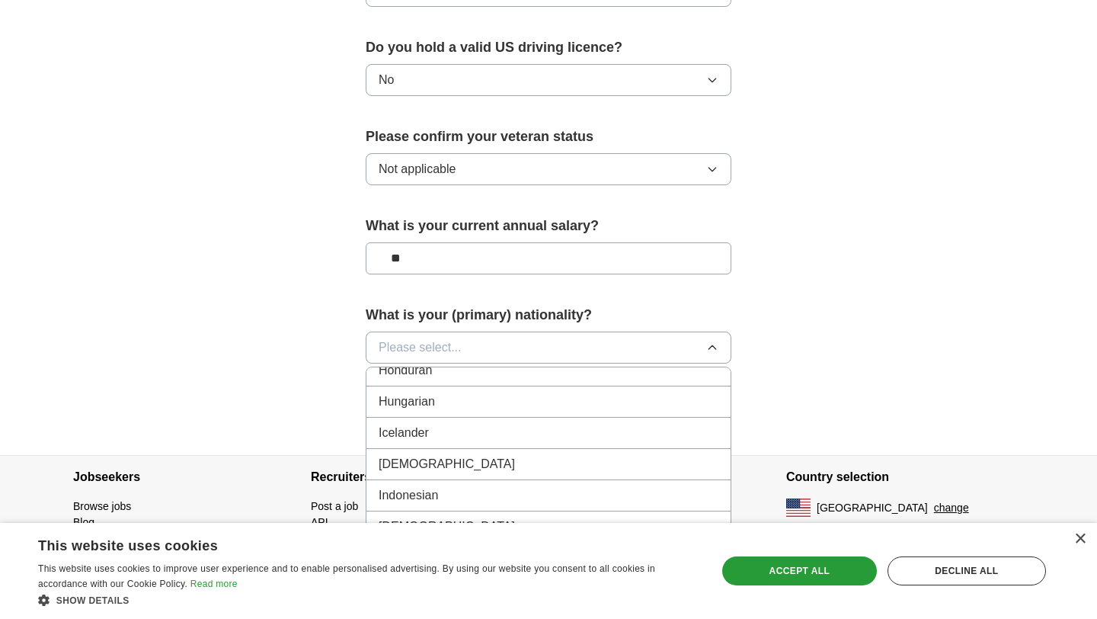
scroll to position [2414, 0]
click at [422, 458] on div "[DEMOGRAPHIC_DATA]" at bounding box center [549, 467] width 340 height 18
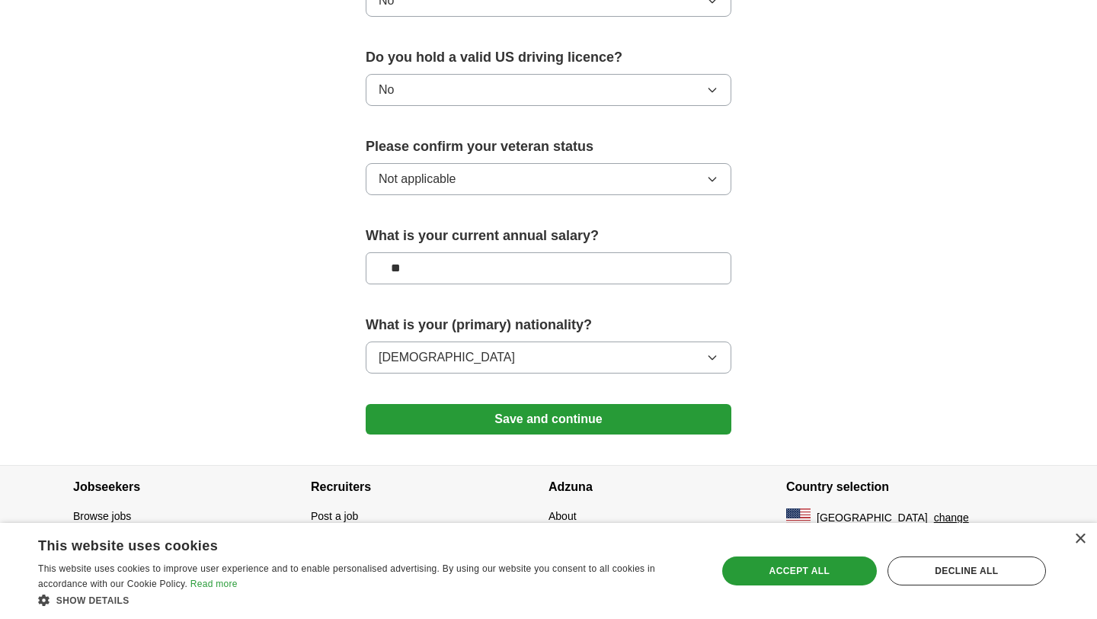
scroll to position [949, 0]
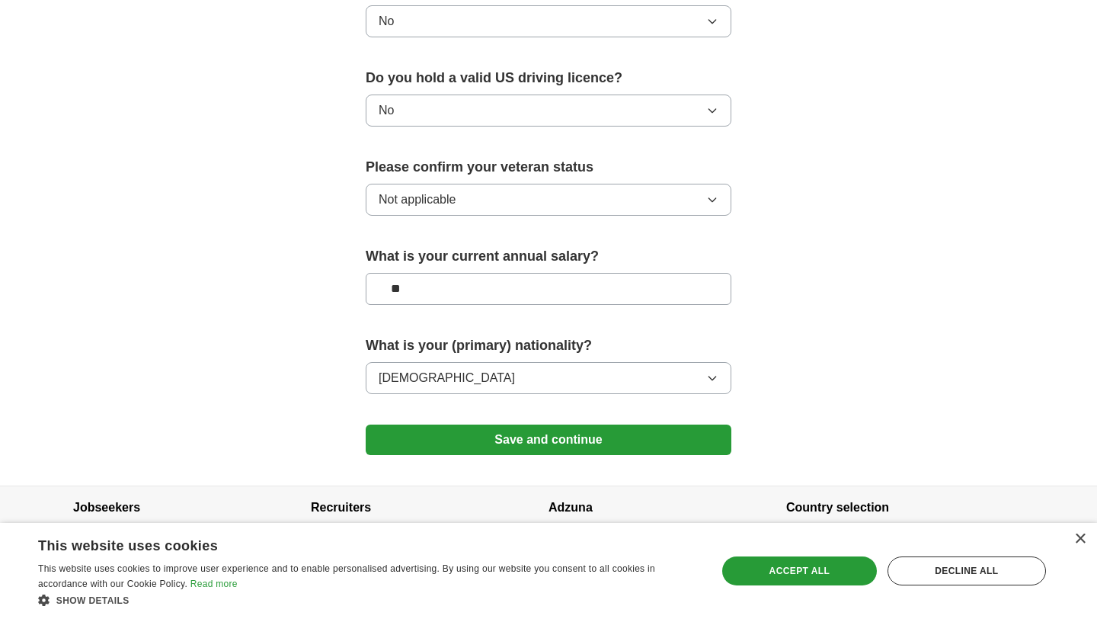
click at [482, 424] on button "Save and continue" at bounding box center [549, 439] width 366 height 30
